Goal: Transaction & Acquisition: Register for event/course

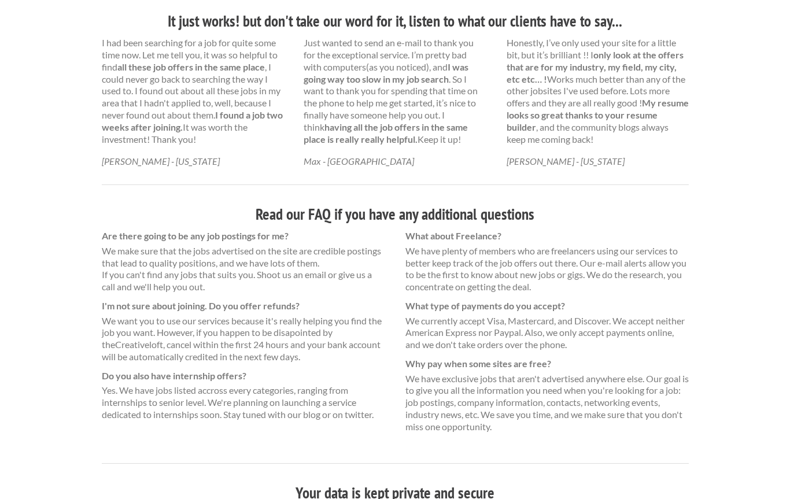
scroll to position [684, 0]
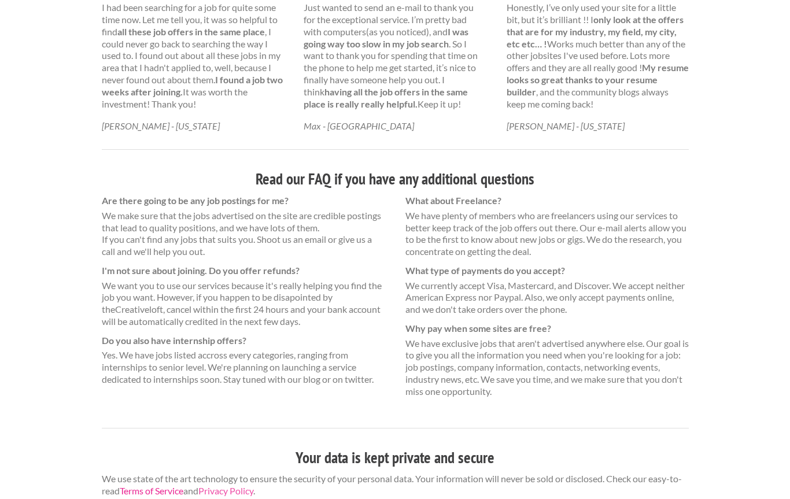
click at [183, 485] on link "Terms of Service" at bounding box center [152, 490] width 64 height 11
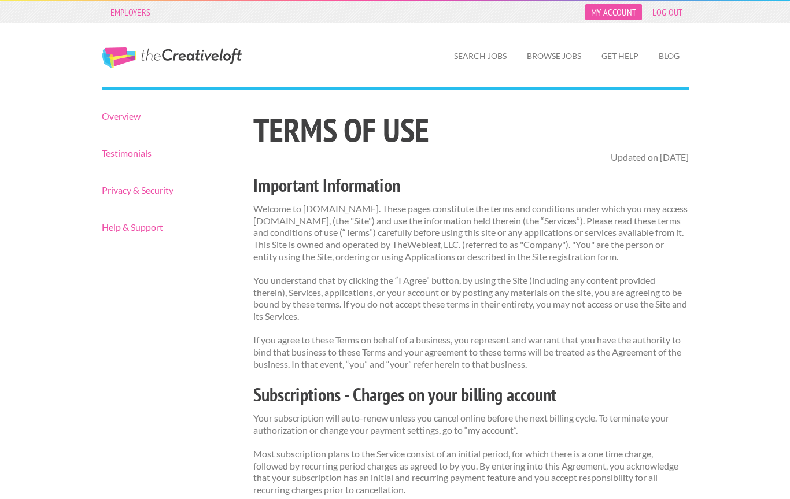
click at [598, 16] on link "My Account" at bounding box center [613, 12] width 57 height 16
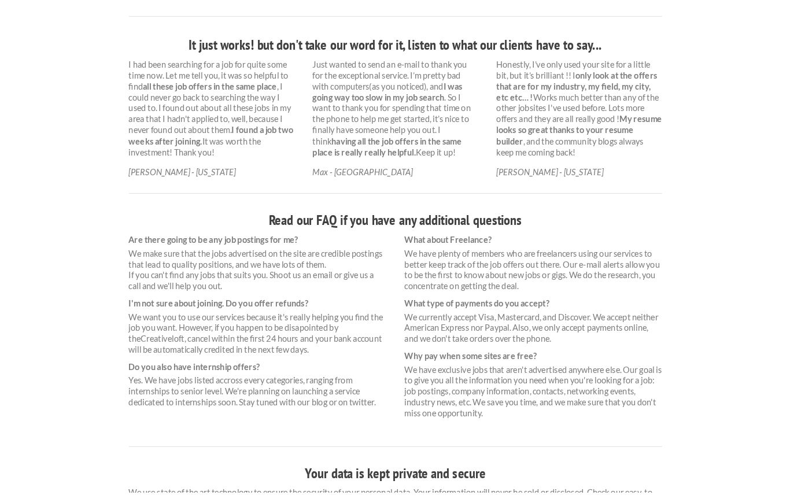
scroll to position [684, 0]
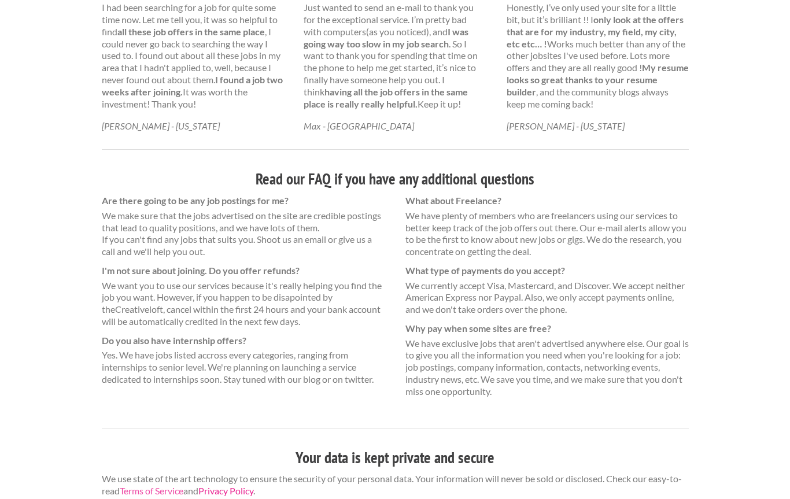
click at [234, 486] on link "Privacy Policy" at bounding box center [225, 490] width 55 height 11
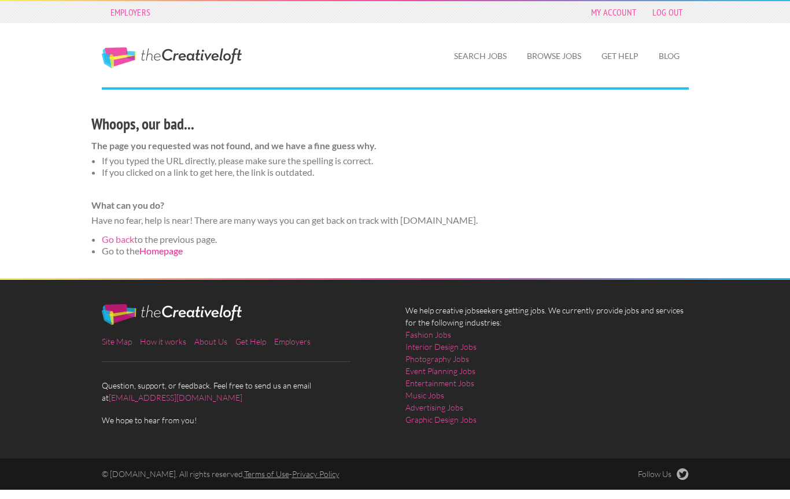
click at [162, 250] on link "Homepage" at bounding box center [160, 250] width 43 height 11
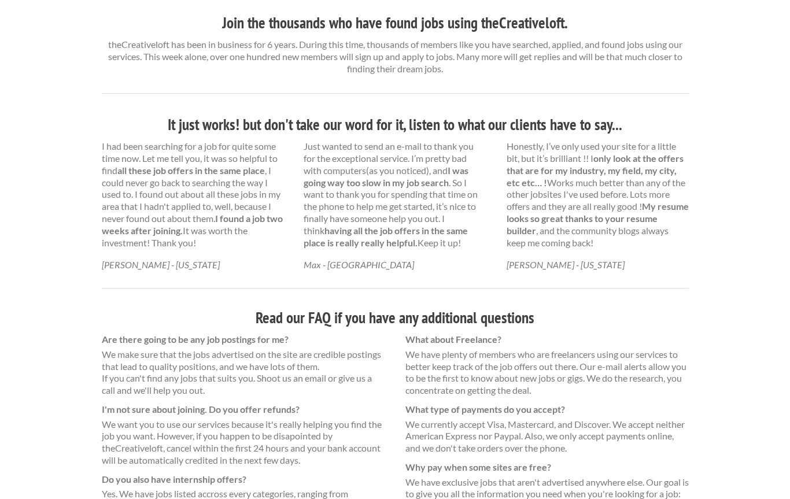
scroll to position [684, 0]
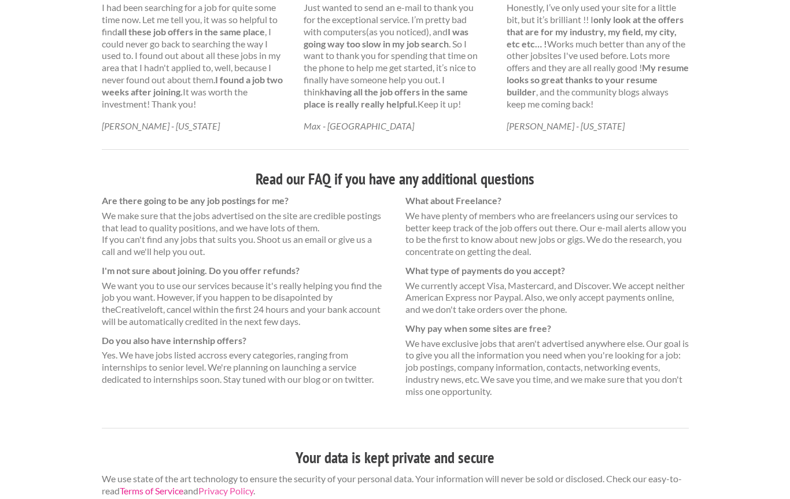
click at [158, 485] on link "Terms of Service" at bounding box center [152, 490] width 64 height 11
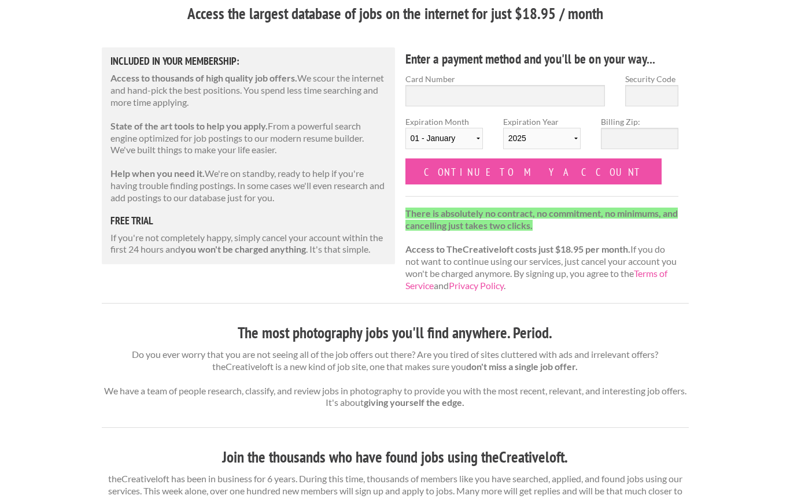
scroll to position [0, 0]
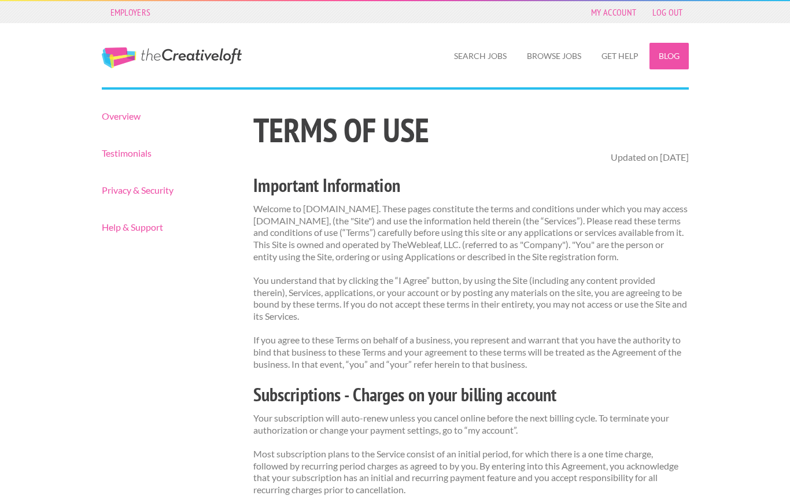
click at [676, 49] on link "Blog" at bounding box center [669, 56] width 39 height 27
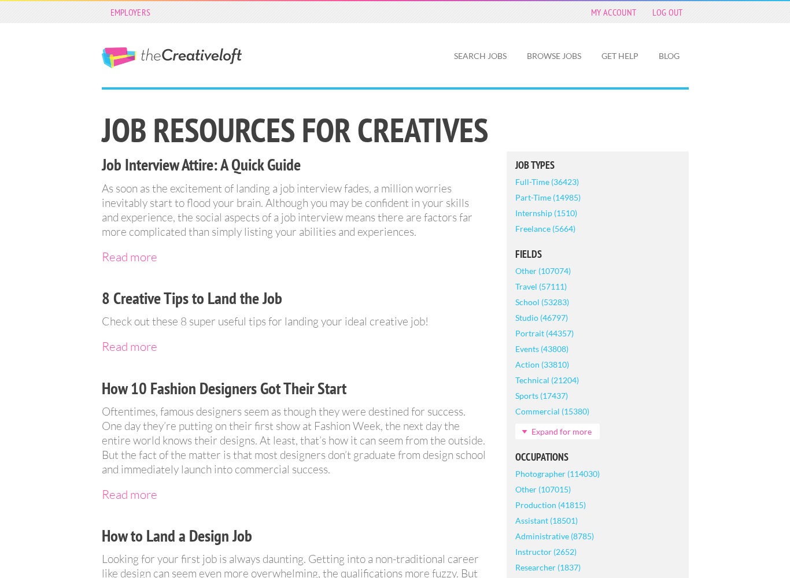
click at [538, 478] on link "Photographer (114030)" at bounding box center [557, 474] width 84 height 16
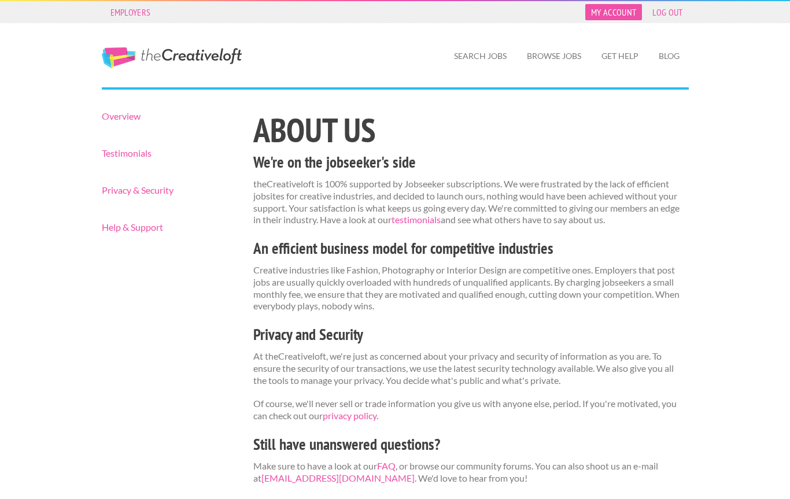
click at [608, 14] on link "My Account" at bounding box center [613, 12] width 57 height 16
